Goal: Information Seeking & Learning: Understand process/instructions

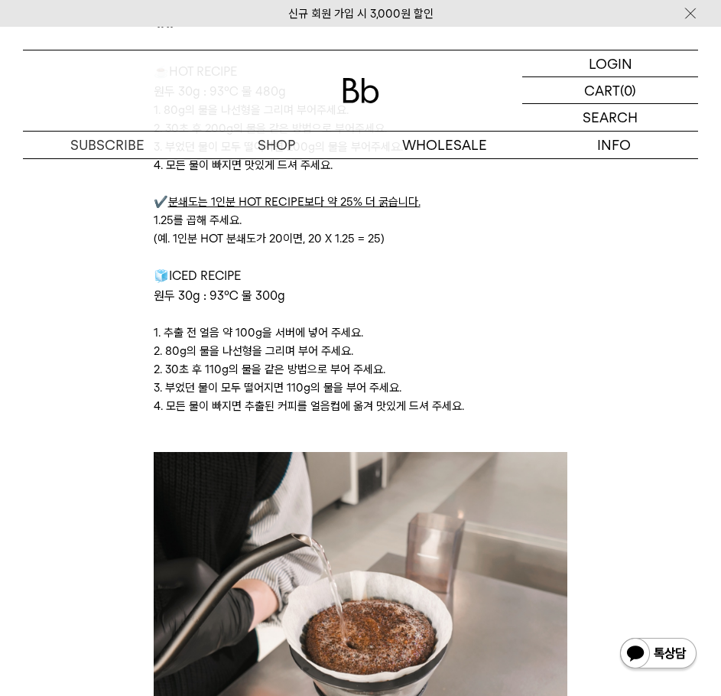
scroll to position [3136, 0]
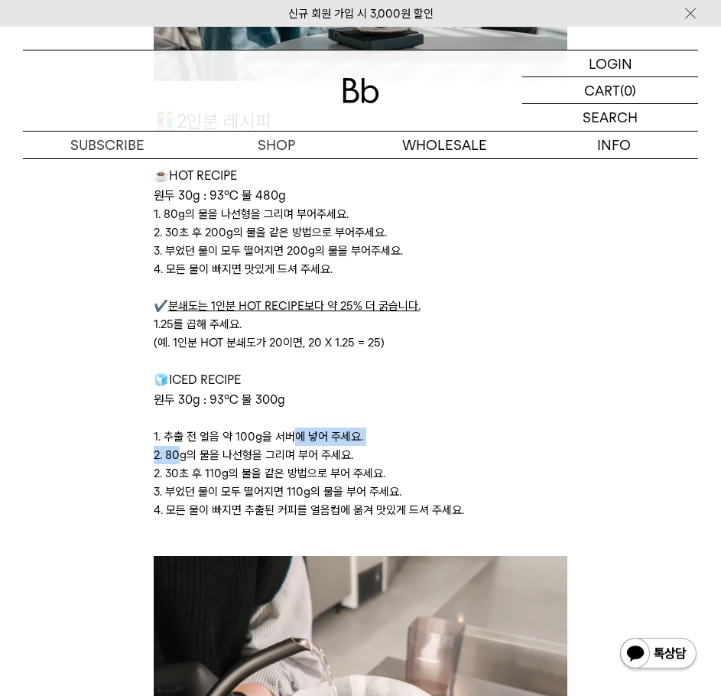
drag, startPoint x: 178, startPoint y: 446, endPoint x: 295, endPoint y: 445, distance: 117.0
click at [295, 445] on div "👫2인분 레시피 ☕ HOT RECIPE 원두 30g : 93℃ 물 480g 1. 80g의 물을 나선형을 그리며 부어주세요. 2. 30초 후 2…" at bounding box center [361, 331] width 415 height 449
click at [295, 445] on p "1. 추출 전 얼음 약 100g을 서버에 넣어 주세요." at bounding box center [361, 437] width 415 height 18
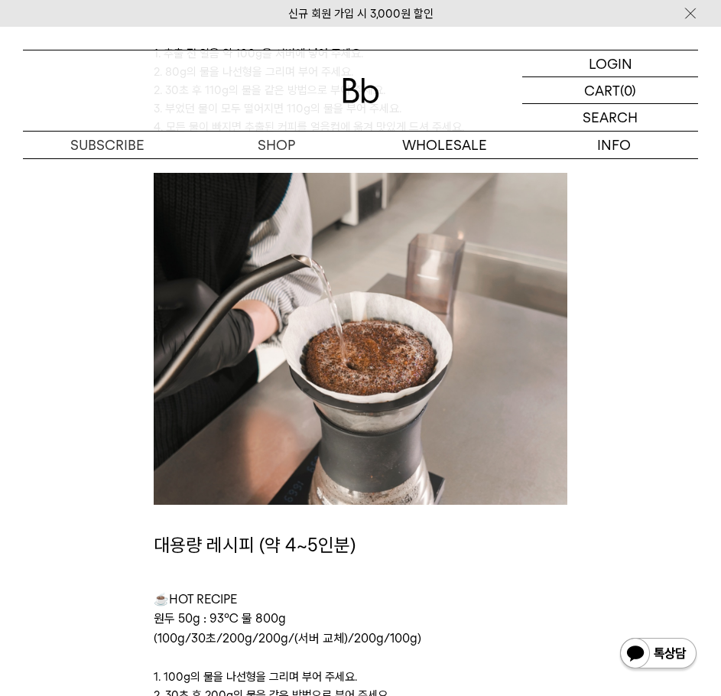
scroll to position [3824, 0]
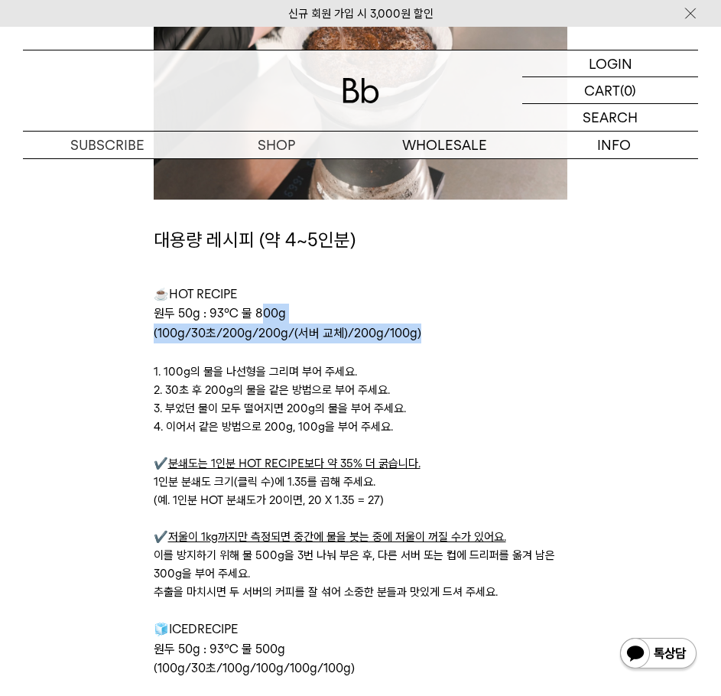
drag, startPoint x: 312, startPoint y: 346, endPoint x: 260, endPoint y: 305, distance: 66.4
click at [260, 305] on div "대용량 레시피 (약 4~5인분) ☕ HOT RECIPE 원두 50g : 93℃ 물 800g (100g/30초/200g/200g/(서버 교체)/…" at bounding box center [361, 535] width 415 height 618
click at [260, 305] on p "원두 50g : 93℃ 물 800g" at bounding box center [361, 314] width 415 height 20
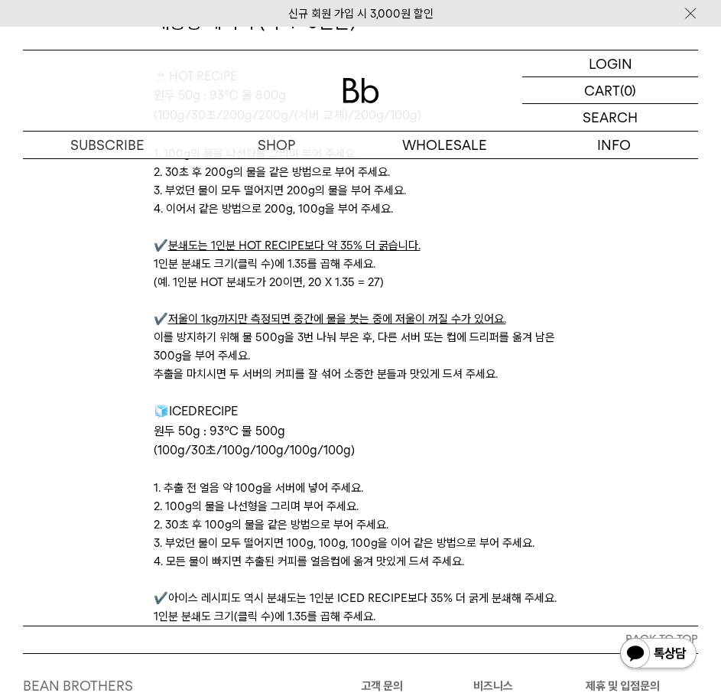
scroll to position [4263, 0]
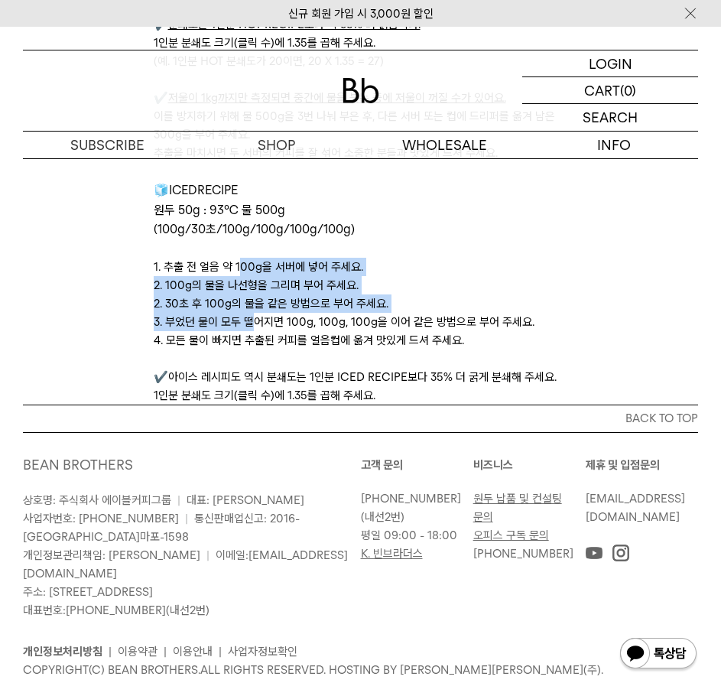
drag, startPoint x: 239, startPoint y: 259, endPoint x: 254, endPoint y: 324, distance: 67.5
click at [254, 324] on div "대용량 레시피 (약 4~5인분) ☕ HOT RECIPE 원두 50g : 93℃ 물 800g (100g/30초/200g/200g/(서버 교체)/…" at bounding box center [361, 96] width 415 height 618
click at [254, 324] on p "3. 부었던 물이 모두 떨어지면 100g, 100g, 100g을 이어 같은 방법으로 부어 주세요." at bounding box center [361, 322] width 415 height 18
